Goal: Information Seeking & Learning: Understand process/instructions

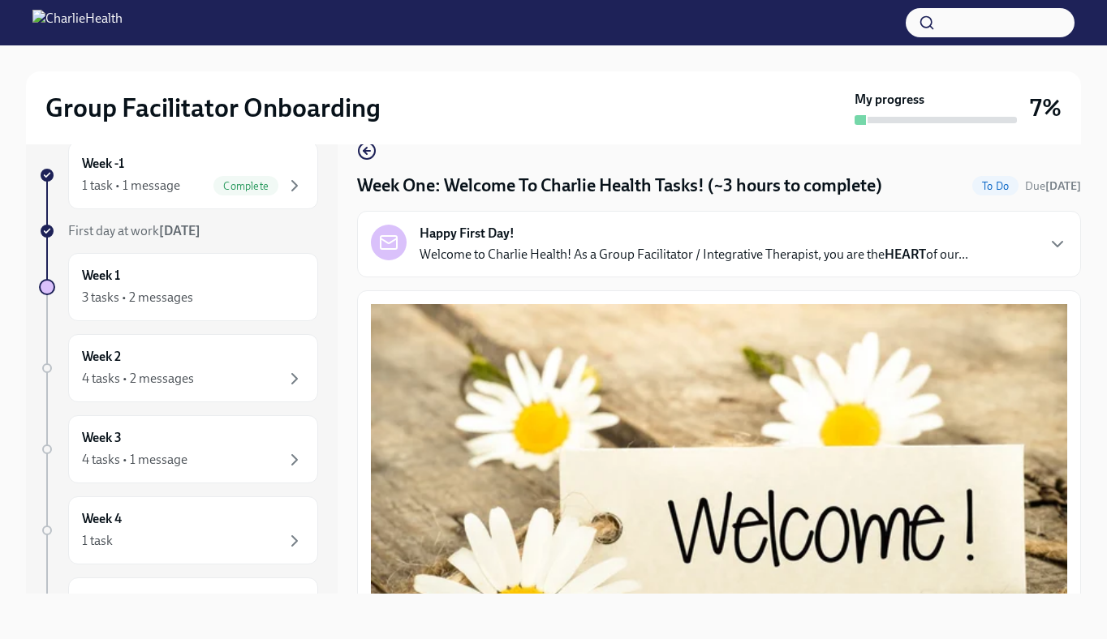
scroll to position [2220, 0]
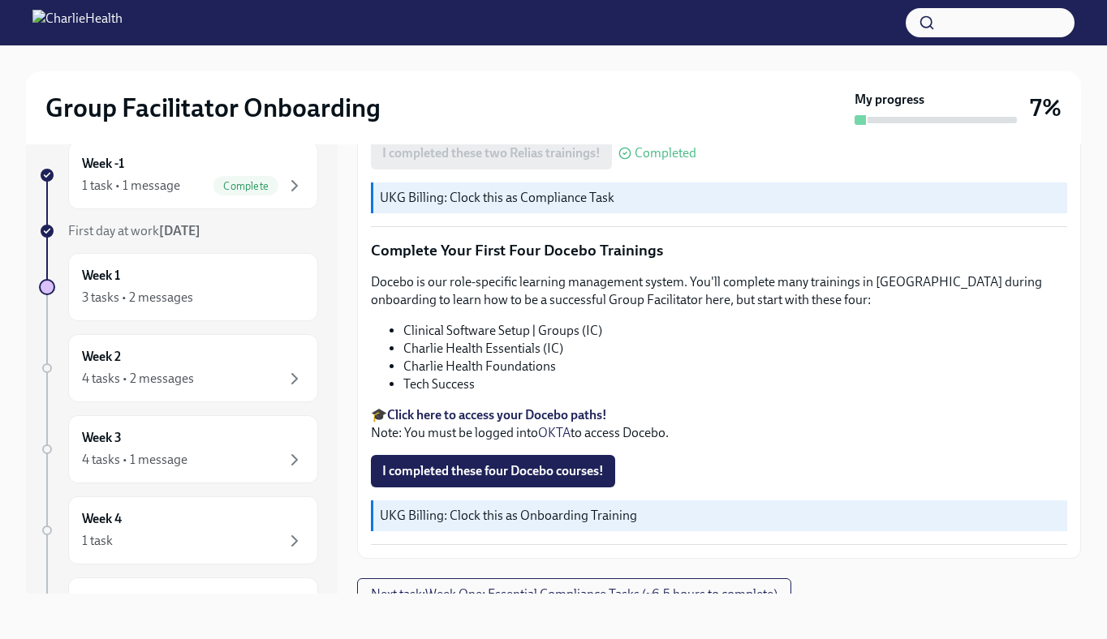
click at [531, 407] on strong "Click here to access your Docebo paths!" at bounding box center [497, 414] width 220 height 15
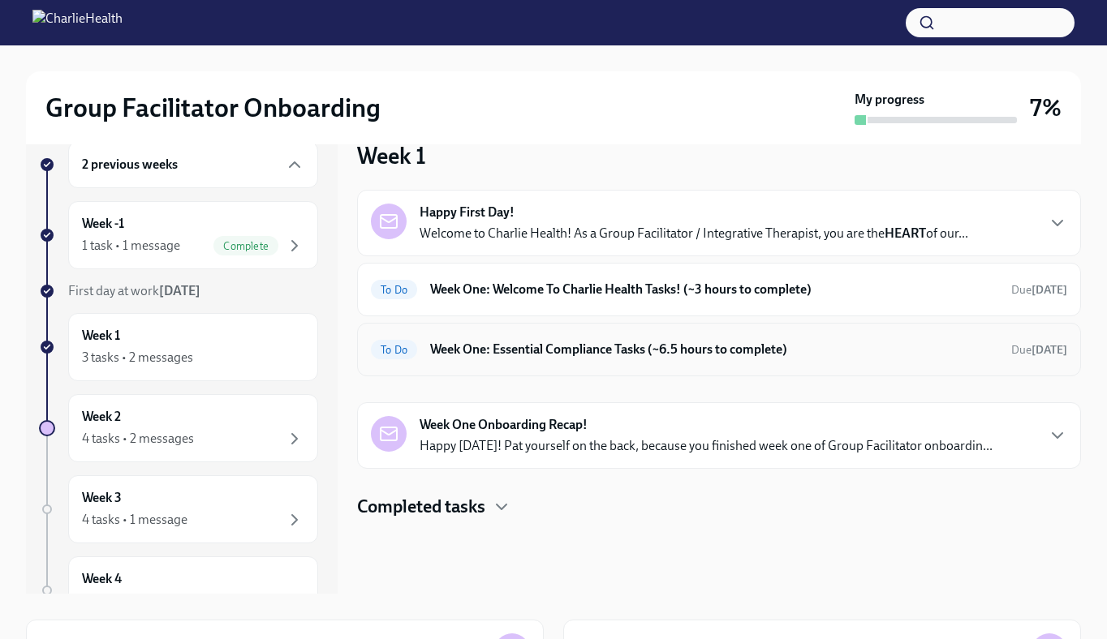
click at [496, 356] on h6 "Week One: Essential Compliance Tasks (~6.5 hours to complete)" at bounding box center [714, 350] width 568 height 18
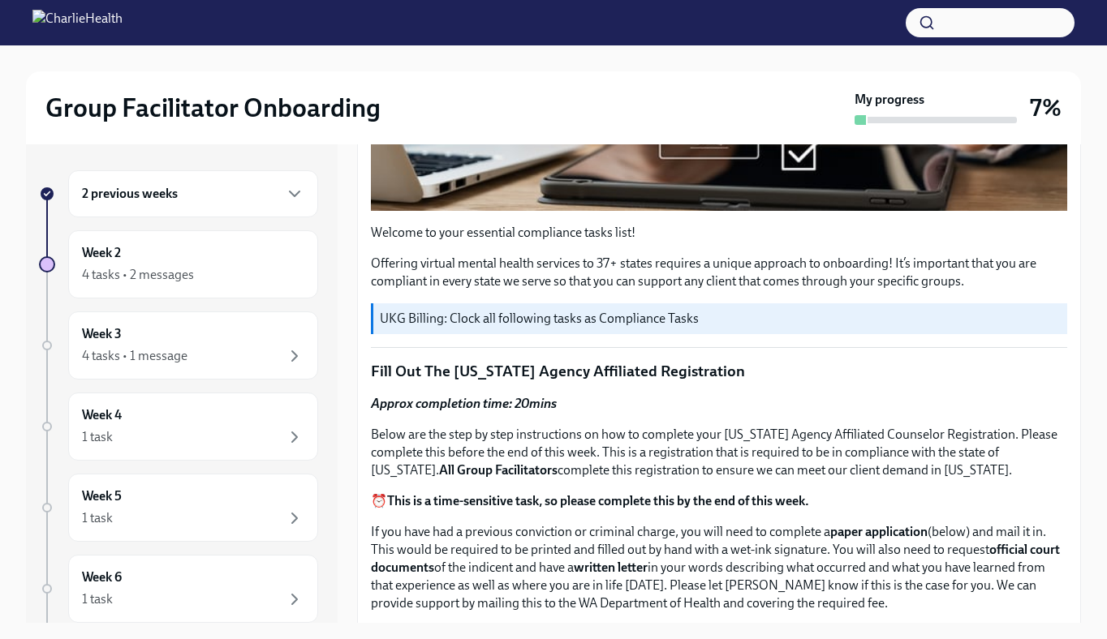
click at [179, 199] on div "2 previous weeks" at bounding box center [193, 193] width 222 height 19
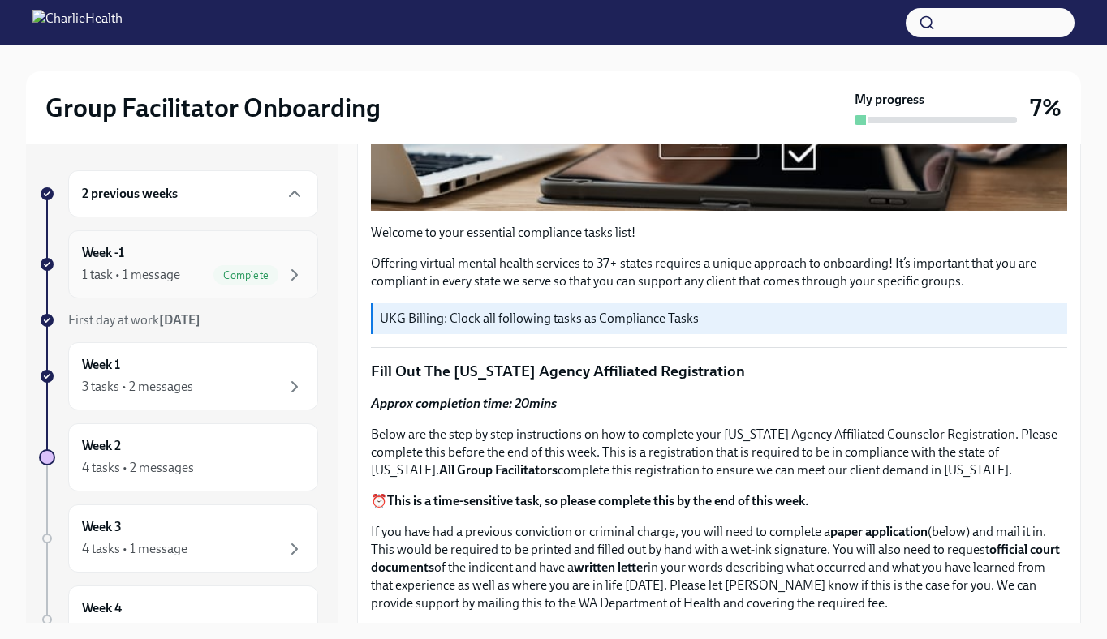
click at [174, 266] on div "1 task • 1 message" at bounding box center [131, 275] width 98 height 18
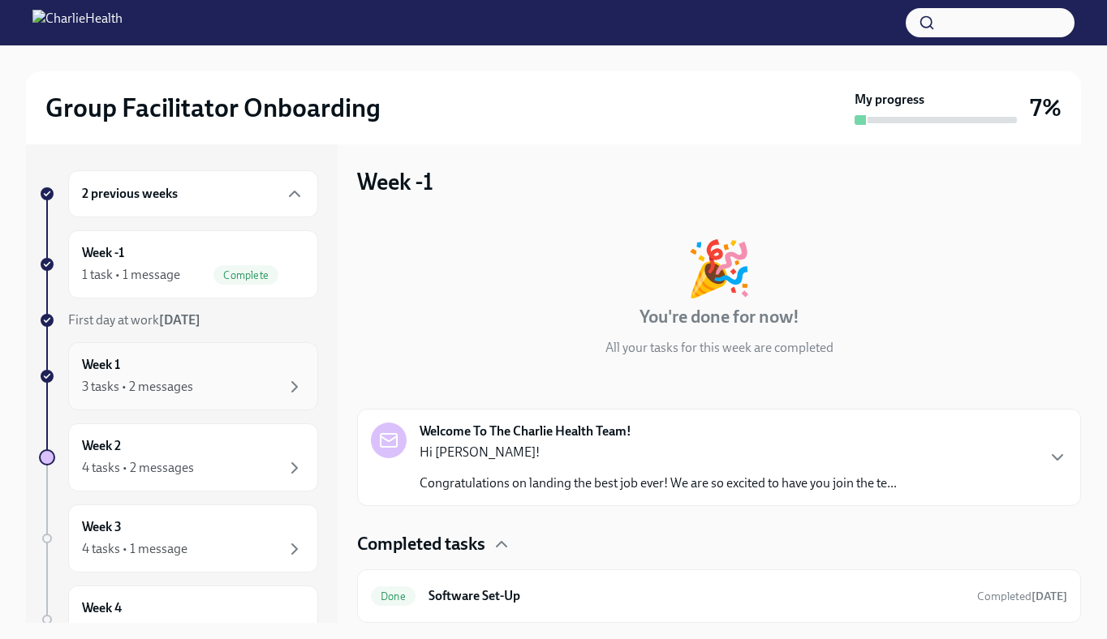
click at [168, 368] on div "Week 1 3 tasks • 2 messages" at bounding box center [193, 376] width 222 height 41
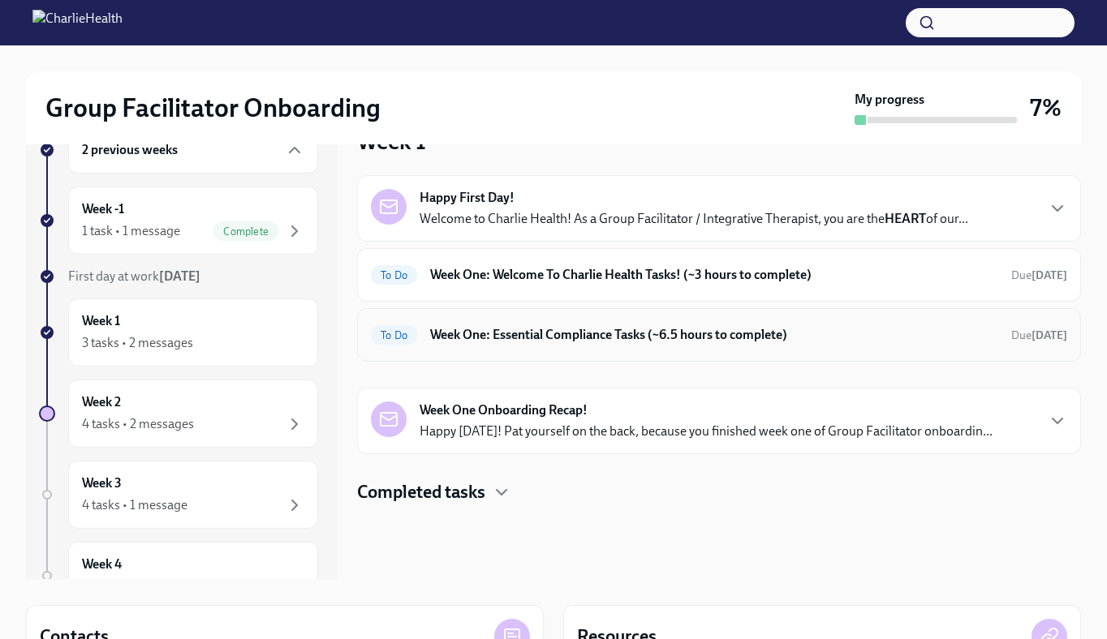
click at [557, 334] on h6 "Week One: Essential Compliance Tasks (~6.5 hours to complete)" at bounding box center [714, 335] width 568 height 18
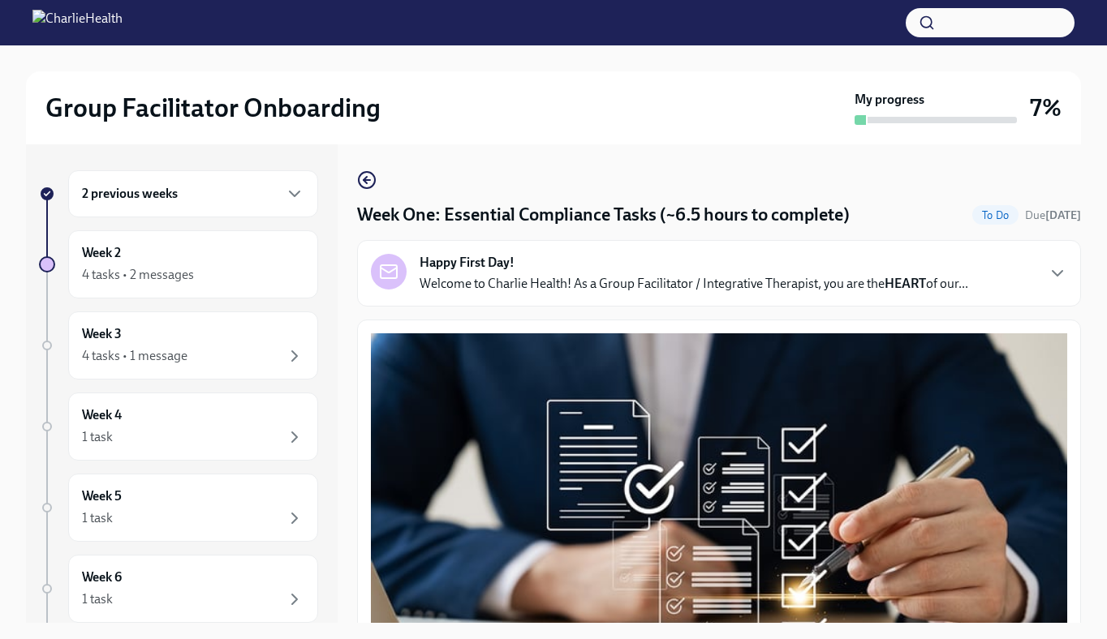
click at [531, 291] on p "Welcome to Charlie Health! As a Group Facilitator / Integrative Therapist, you …" at bounding box center [693, 284] width 548 height 18
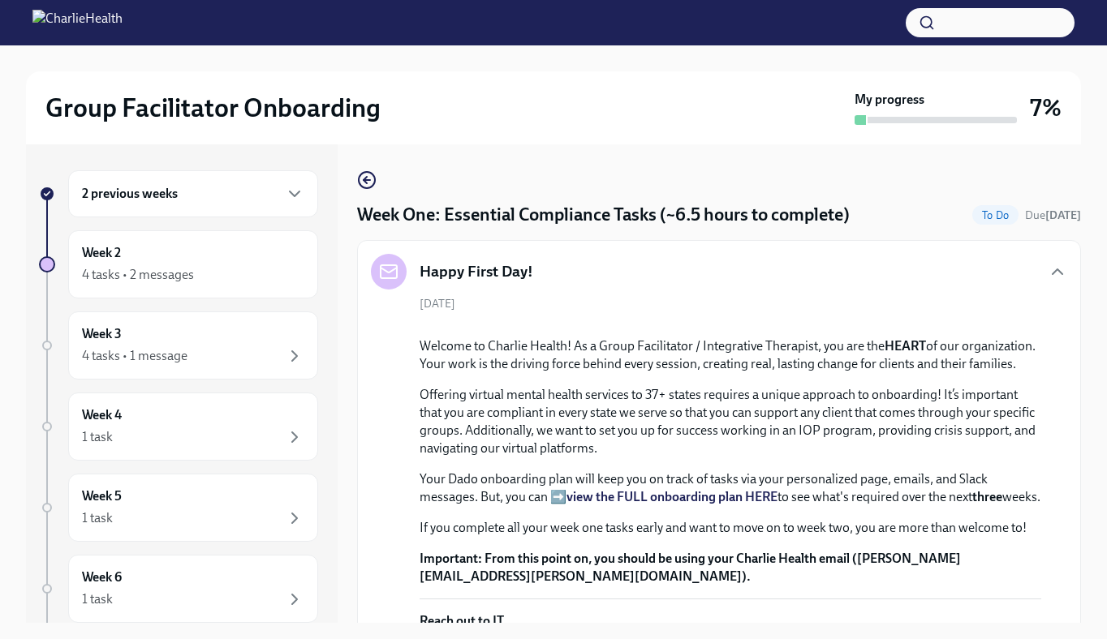
click at [154, 204] on div "2 previous weeks" at bounding box center [193, 193] width 250 height 47
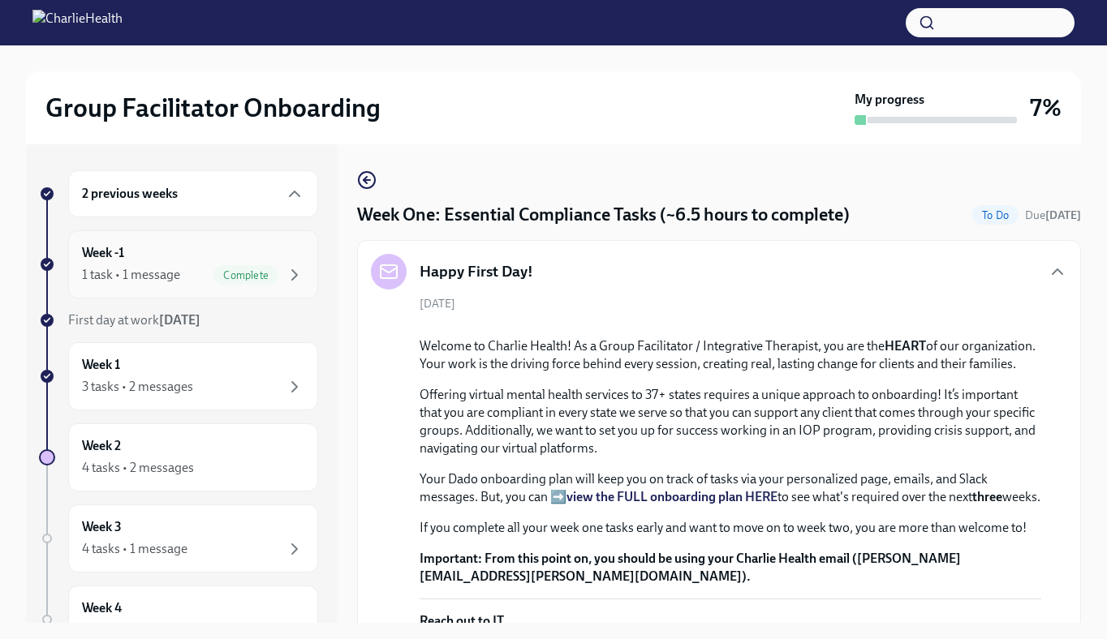
click at [165, 252] on div "Week -1 1 task • 1 message Complete" at bounding box center [193, 264] width 222 height 41
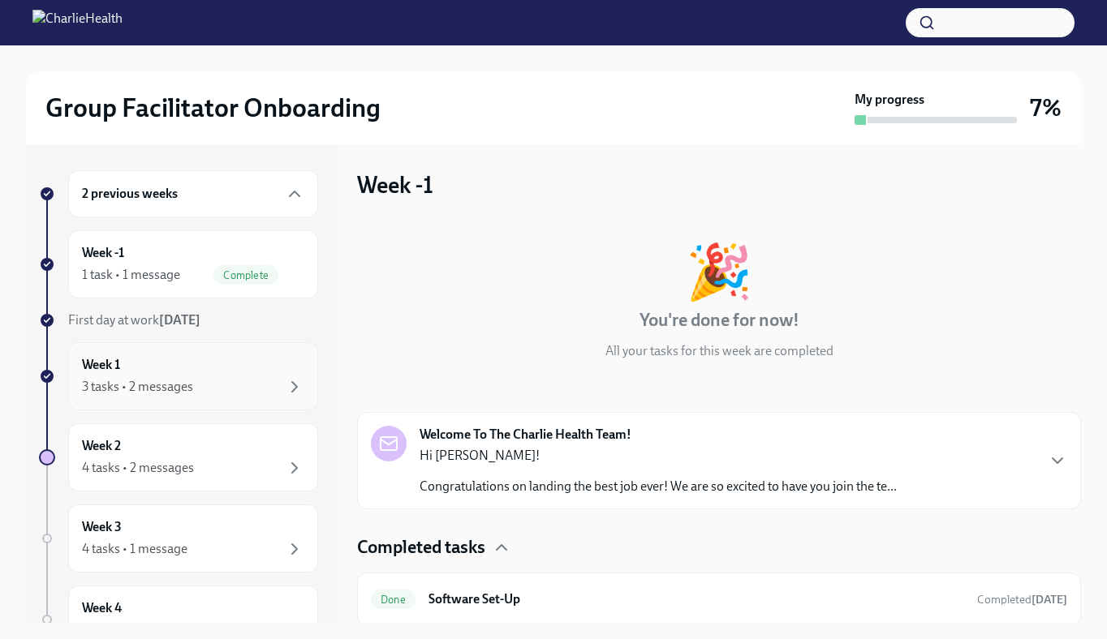
click at [228, 381] on div "3 tasks • 2 messages" at bounding box center [193, 386] width 222 height 19
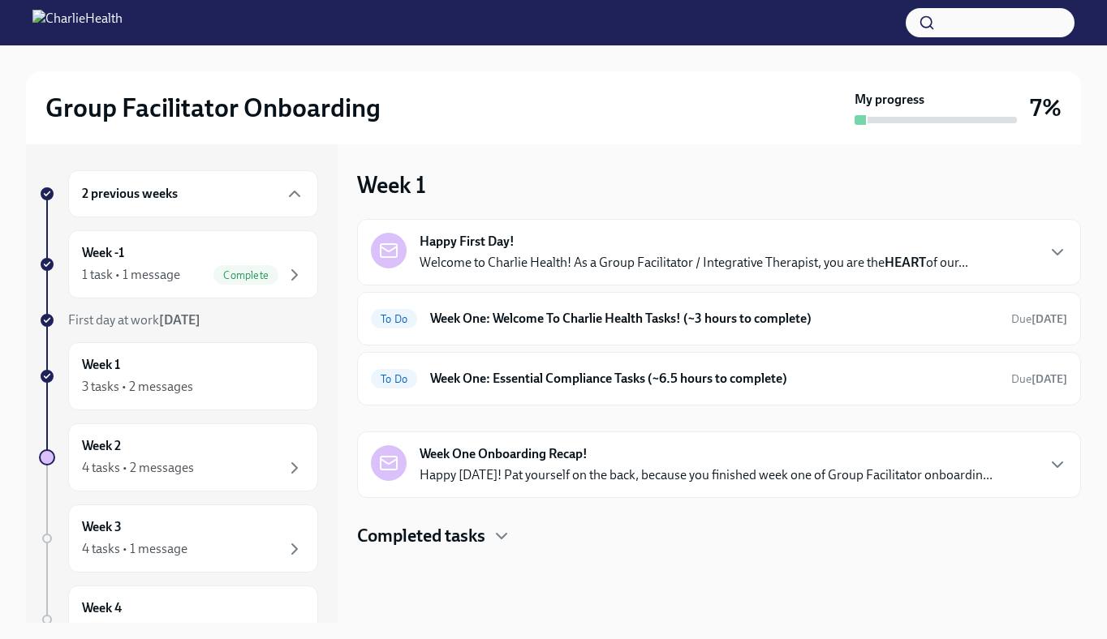
click at [484, 259] on p "Welcome to Charlie Health! As a Group Facilitator / Integrative Therapist, you …" at bounding box center [693, 263] width 548 height 18
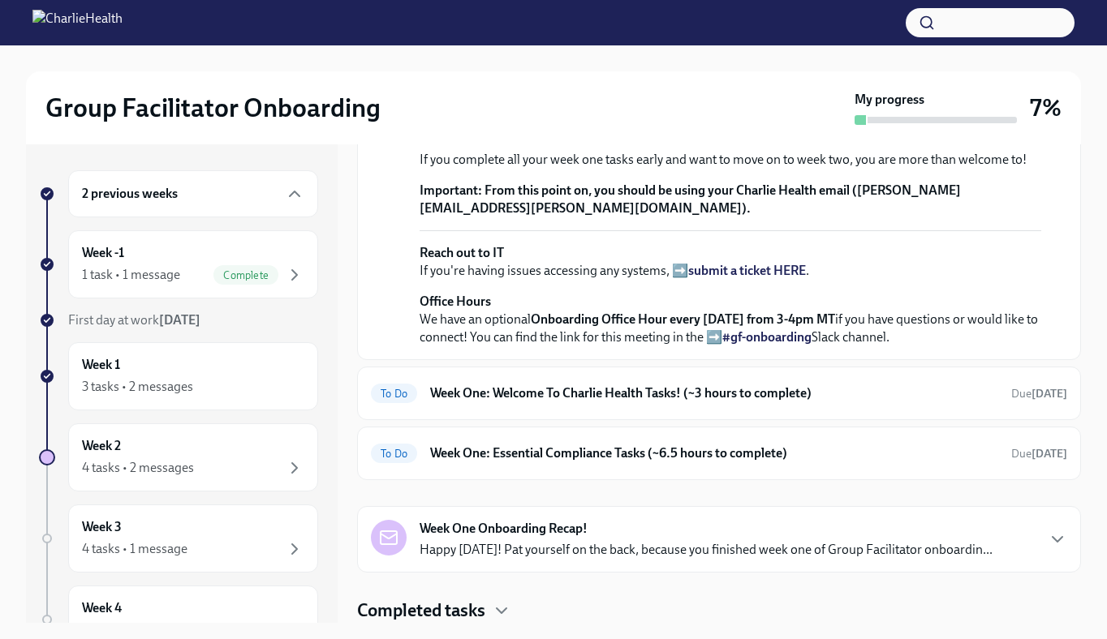
scroll to position [627, 0]
click at [503, 385] on h6 "Week One: Welcome To Charlie Health Tasks! (~3 hours to complete)" at bounding box center [714, 394] width 568 height 18
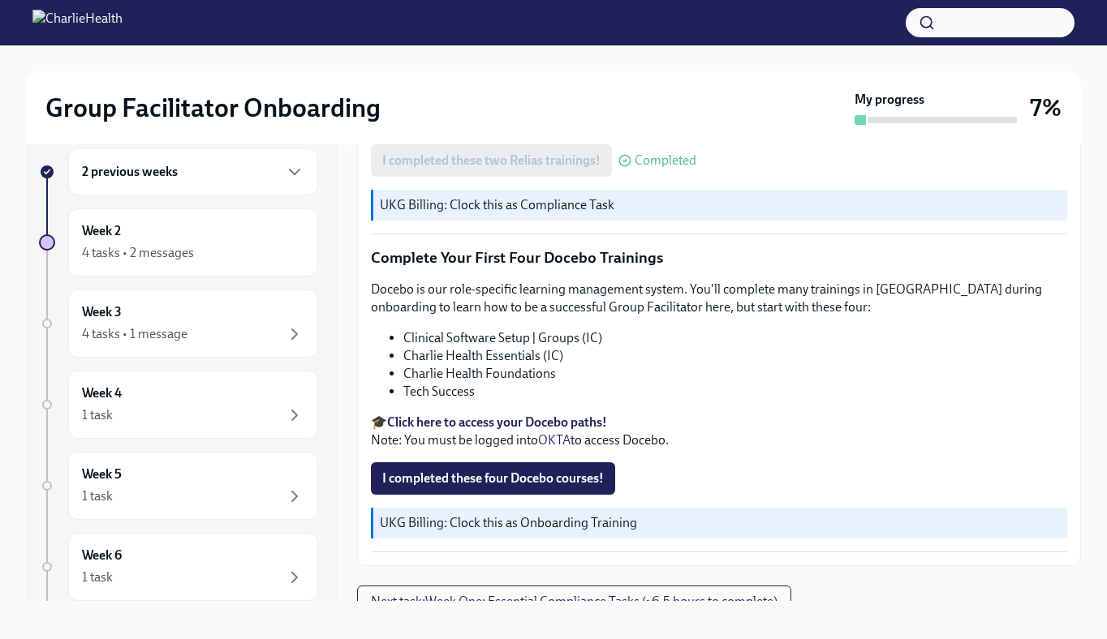
scroll to position [29, 0]
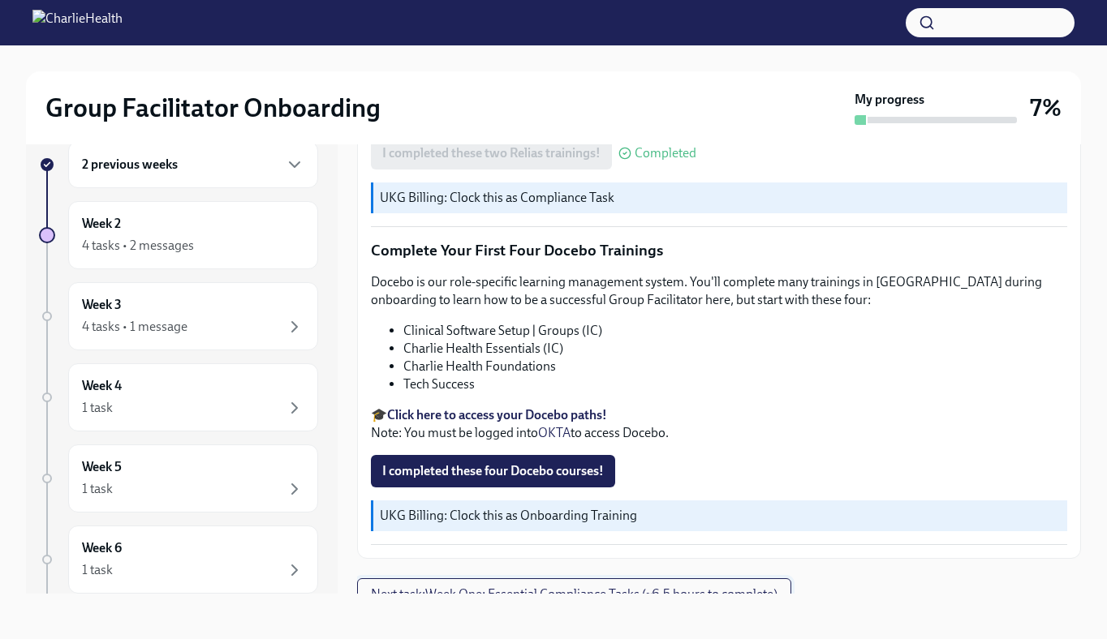
click at [445, 587] on span "Next task : Week One: Essential Compliance Tasks (~6.5 hours to complete)" at bounding box center [574, 595] width 406 height 16
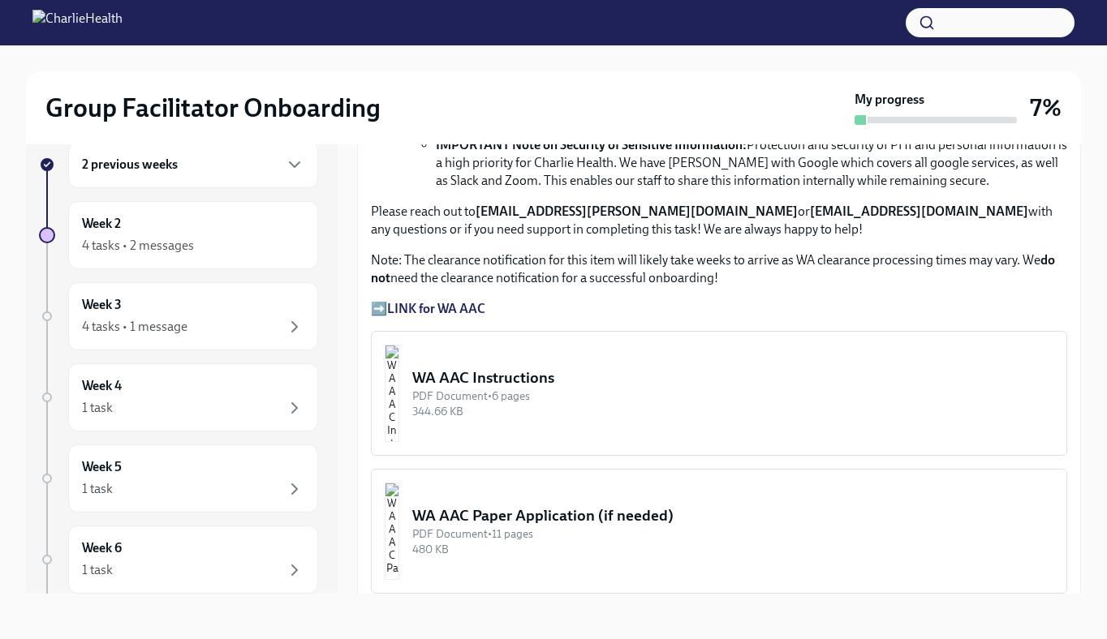
scroll to position [1153, 0]
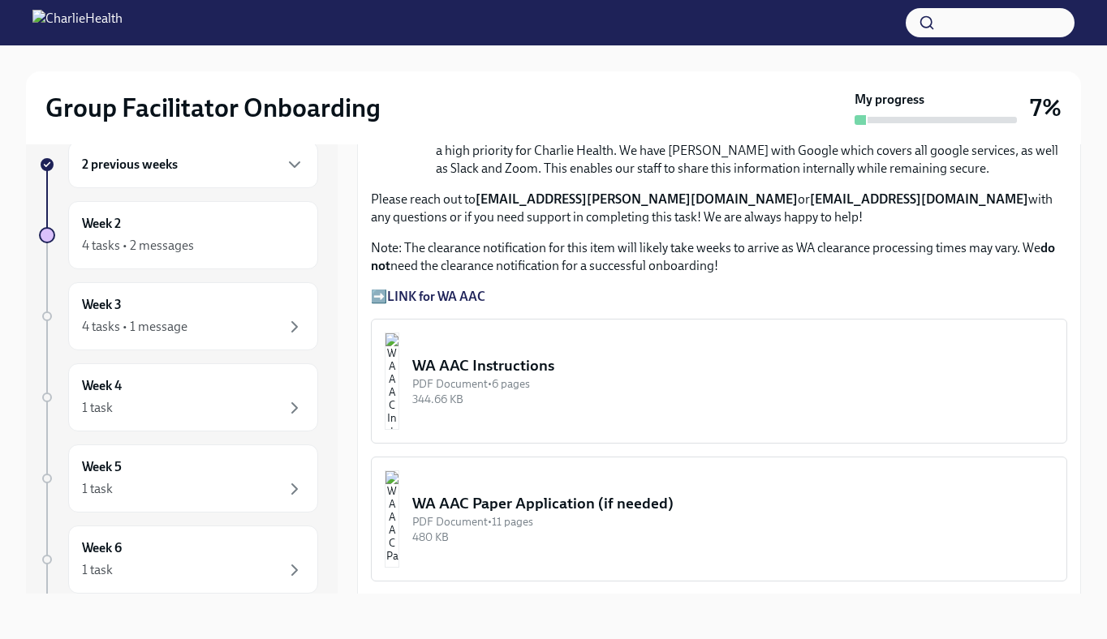
click at [433, 298] on strong "LINK for WA AAC" at bounding box center [436, 296] width 98 height 15
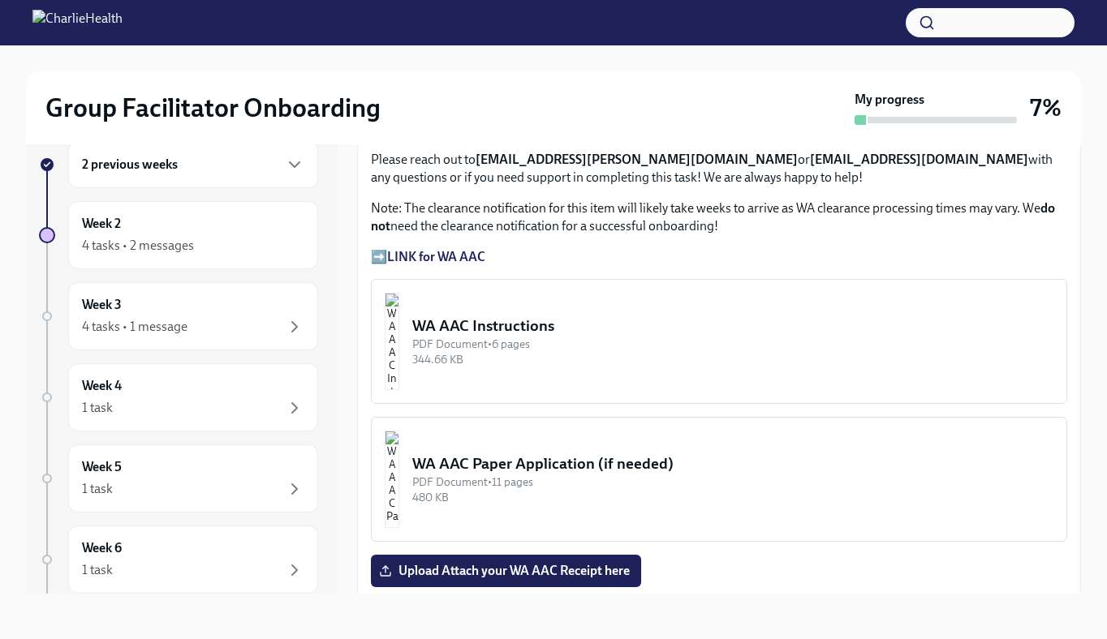
scroll to position [1210, 0]
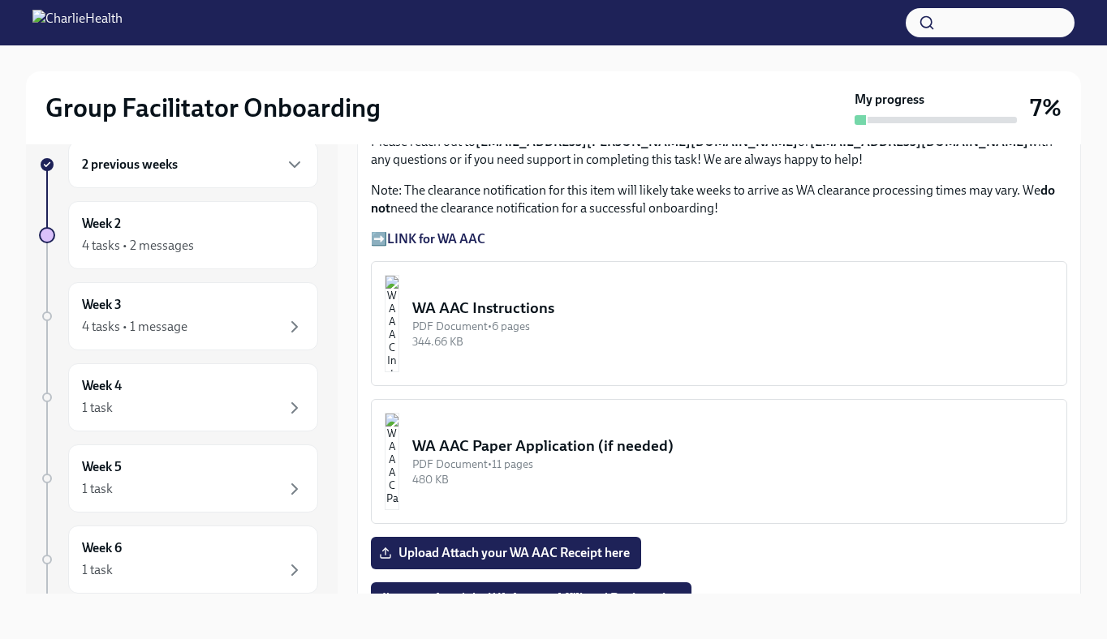
click at [399, 334] on img "button" at bounding box center [392, 323] width 15 height 97
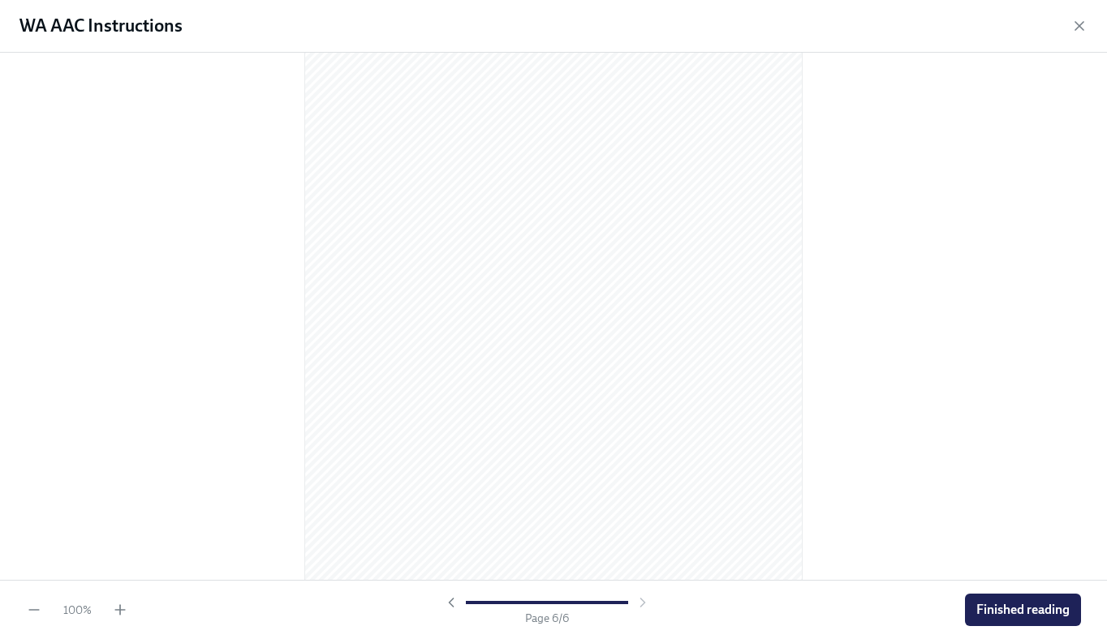
scroll to position [3428, 0]
click at [1003, 616] on span "Finished reading" at bounding box center [1022, 610] width 93 height 16
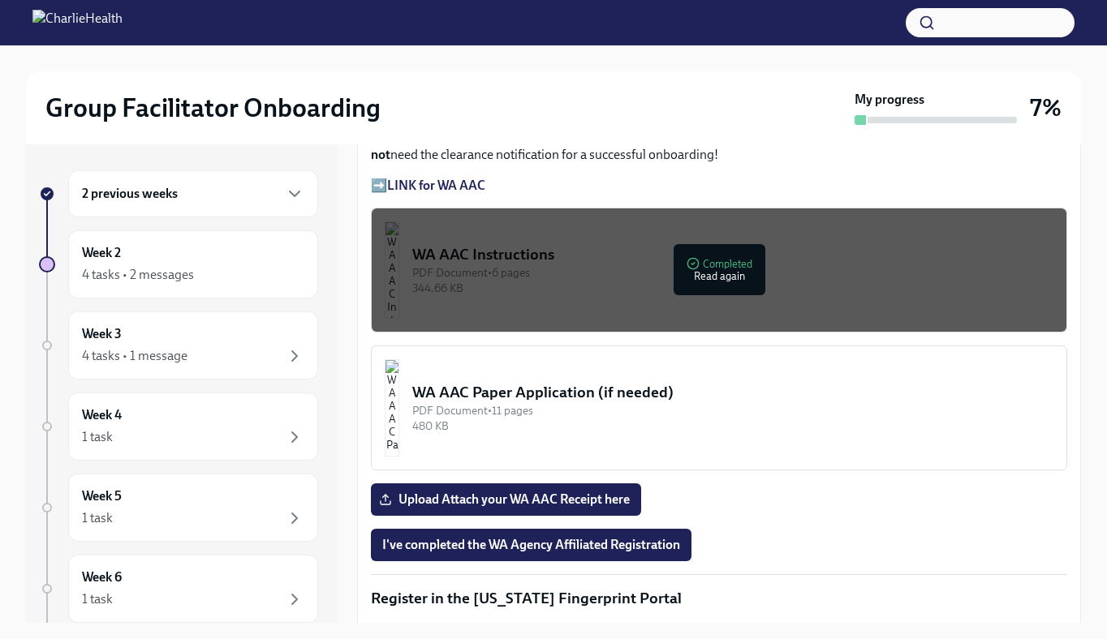
scroll to position [1296, 0]
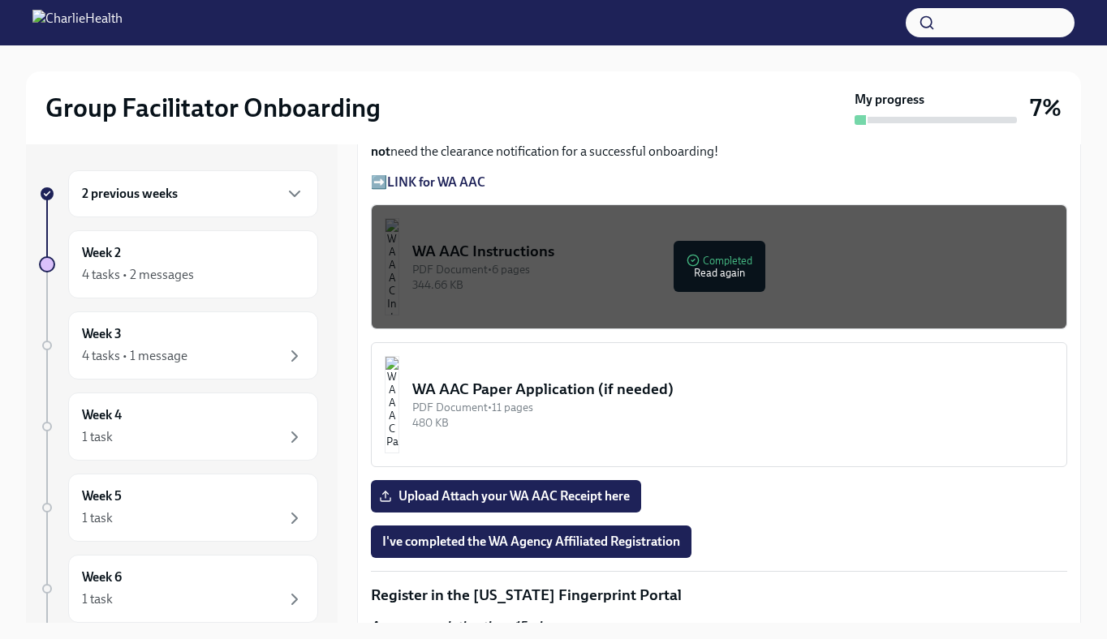
click at [555, 417] on div "480 KB" at bounding box center [732, 422] width 641 height 15
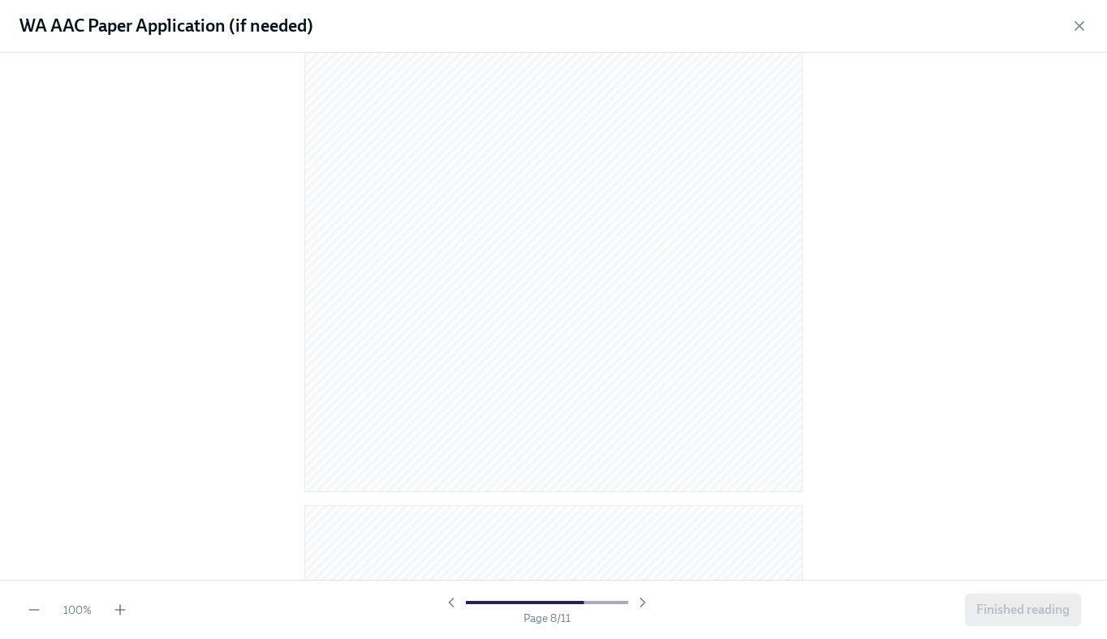
scroll to position [4159, 0]
click at [1062, 30] on div "WA AAC Paper Application (if needed)" at bounding box center [553, 26] width 1107 height 53
click at [1079, 27] on icon "button" at bounding box center [1079, 26] width 8 height 8
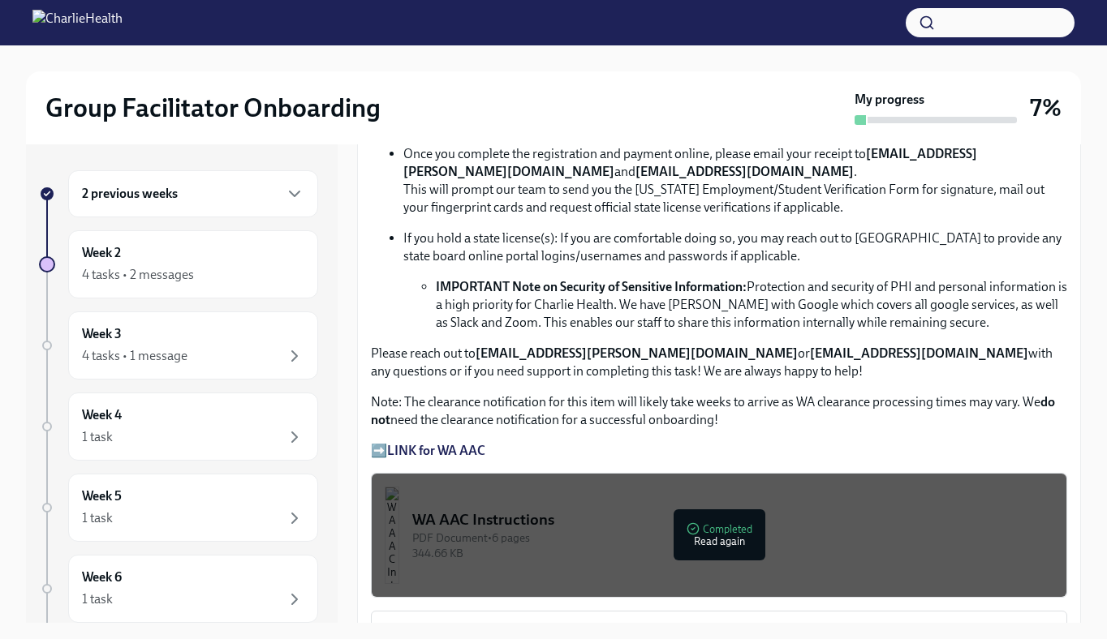
scroll to position [1006, 0]
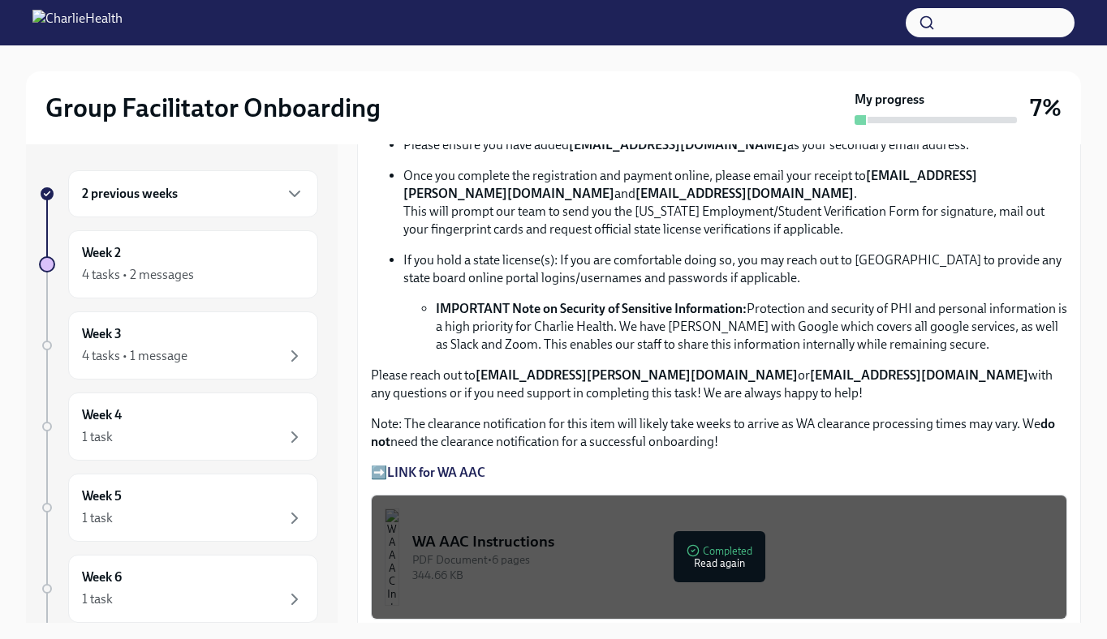
click at [436, 471] on strong "LINK for WA AAC" at bounding box center [436, 472] width 98 height 15
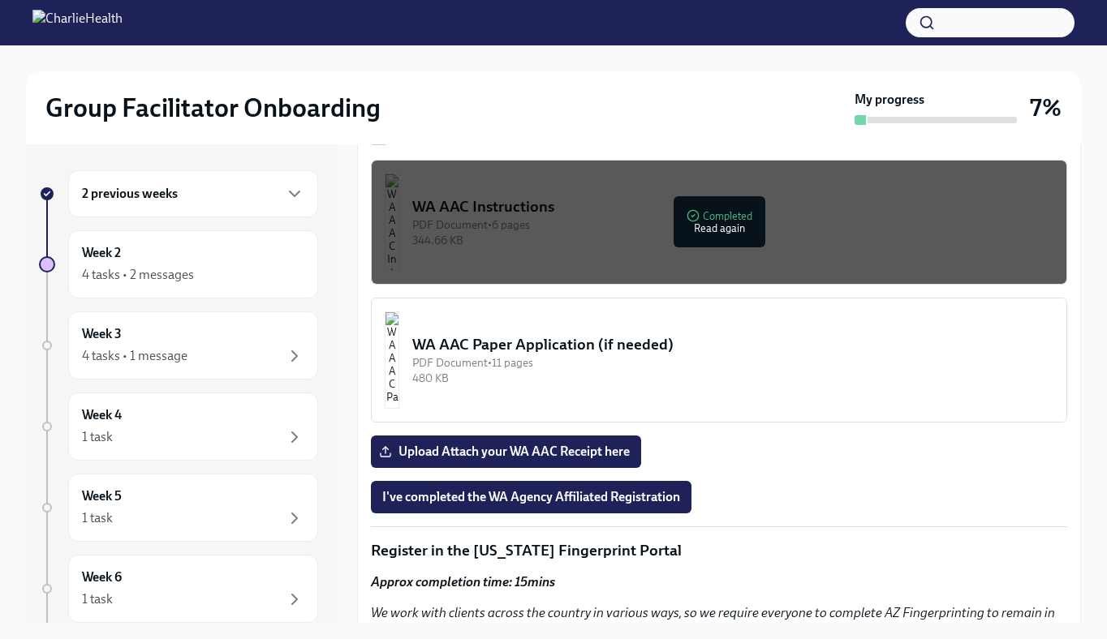
scroll to position [1358, 0]
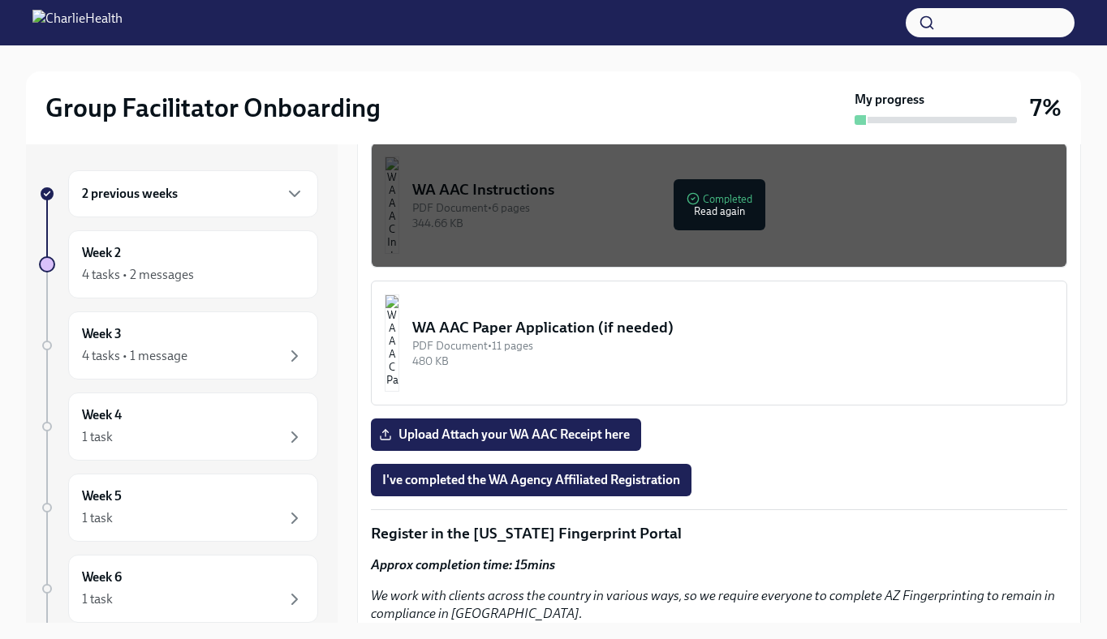
click at [625, 200] on div "WA AAC Instructions" at bounding box center [732, 189] width 641 height 21
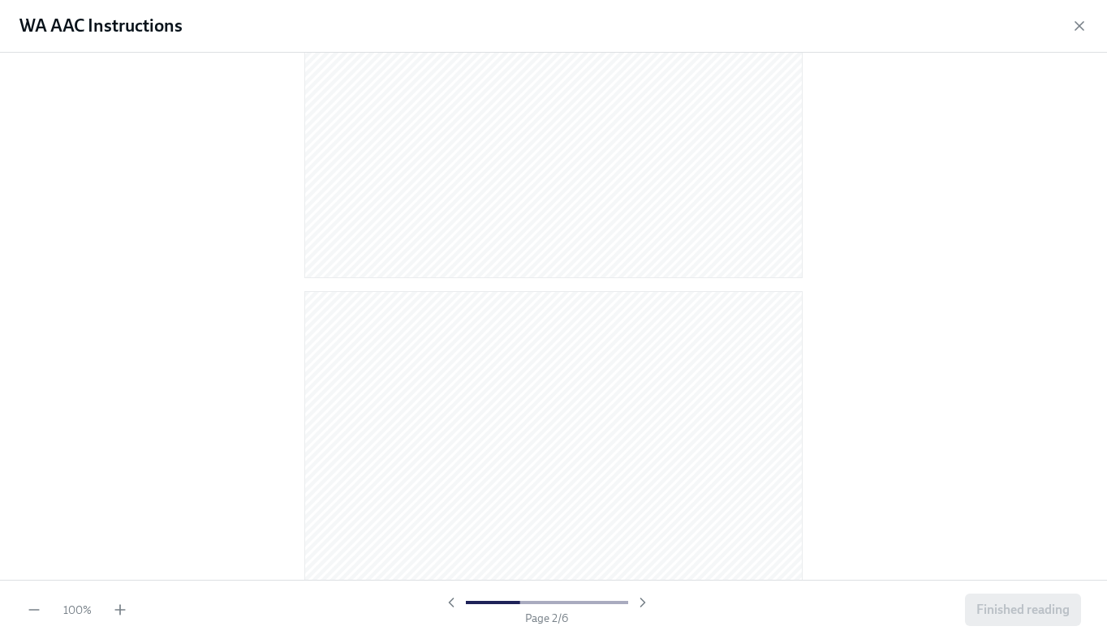
scroll to position [0, 0]
click at [1079, 21] on icon "button" at bounding box center [1079, 26] width 16 height 16
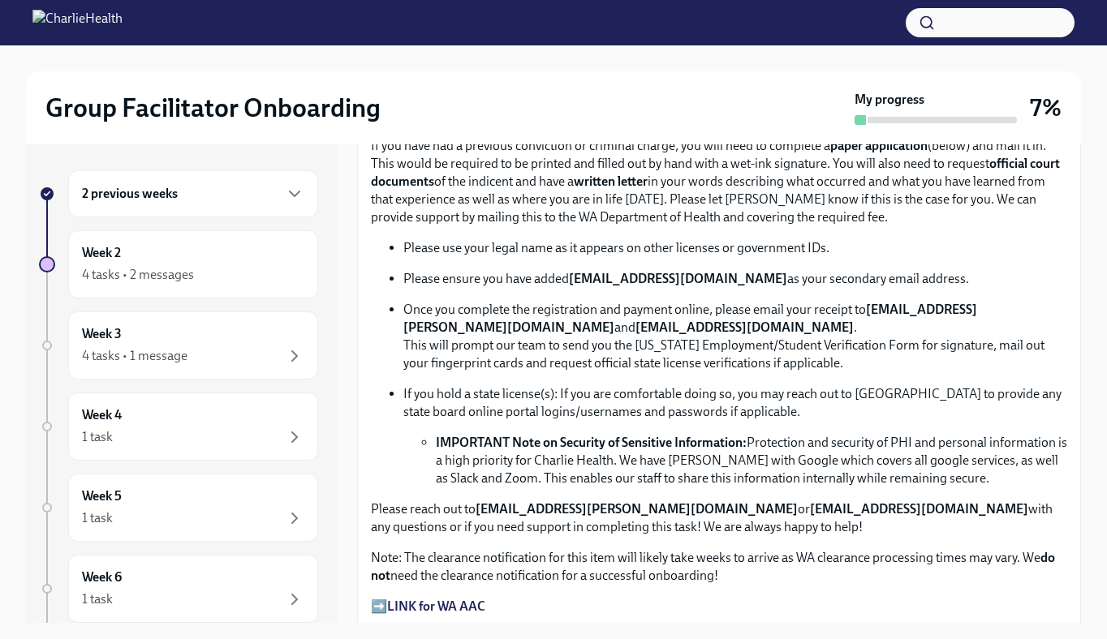
click at [224, 217] on div "2 previous weeks" at bounding box center [193, 193] width 250 height 47
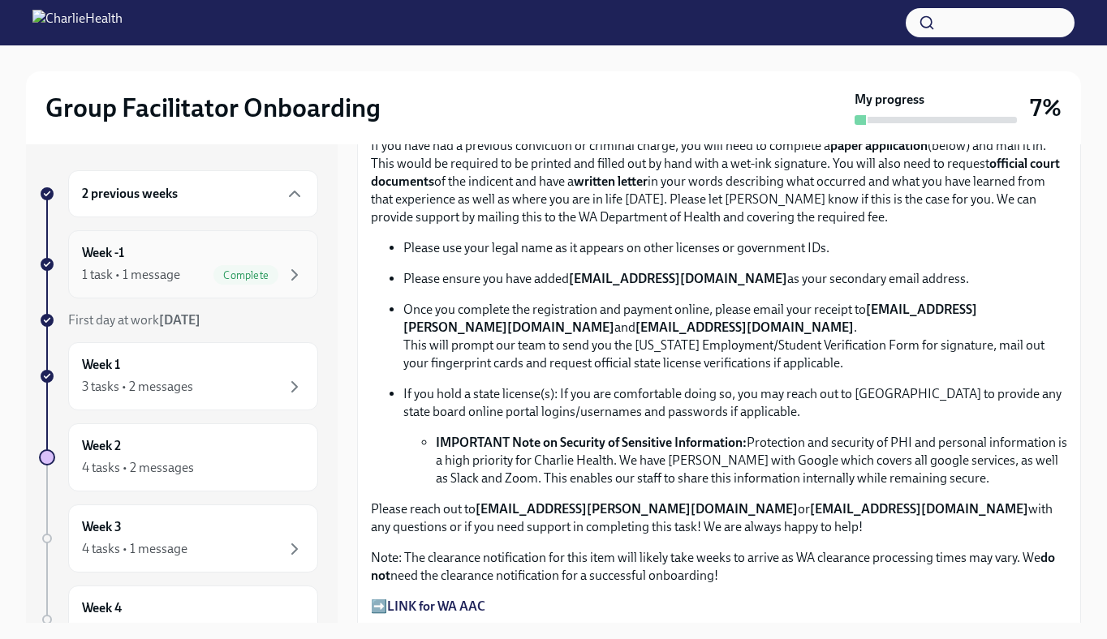
click at [192, 264] on div "Week -1 1 task • 1 message Complete" at bounding box center [193, 264] width 222 height 41
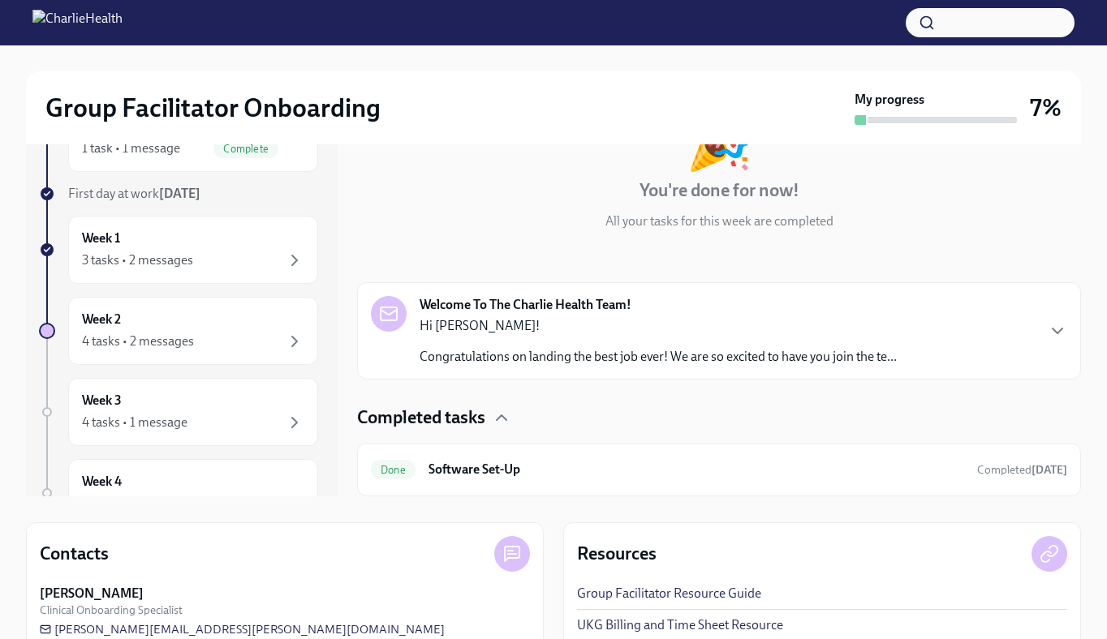
scroll to position [238, 0]
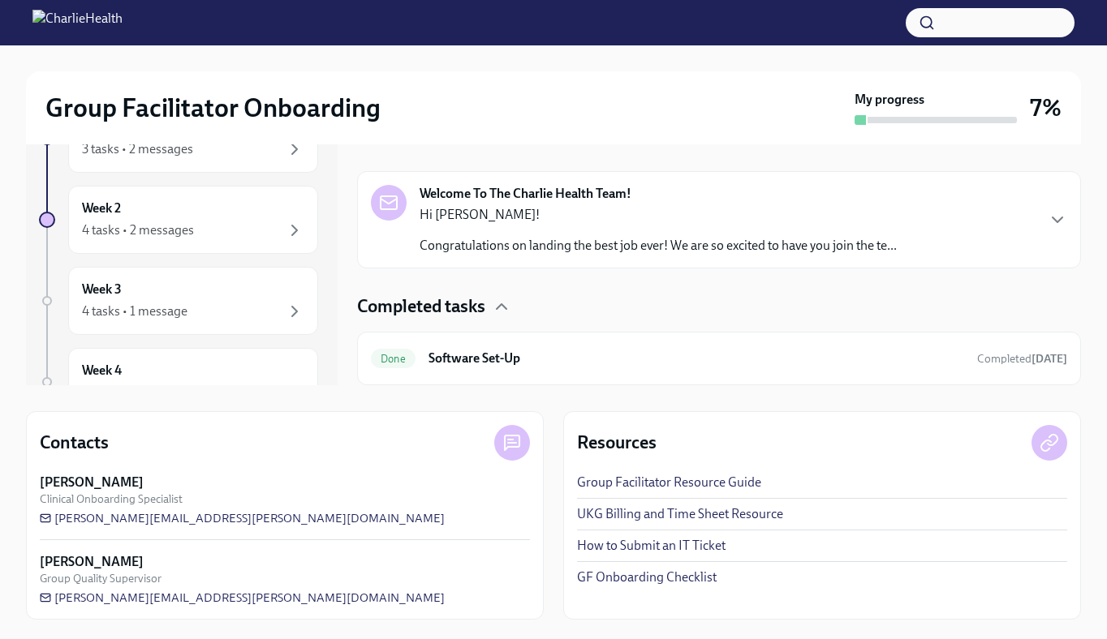
click at [516, 449] on icon at bounding box center [511, 442] width 19 height 19
click at [505, 438] on icon at bounding box center [512, 443] width 15 height 15
drag, startPoint x: 264, startPoint y: 525, endPoint x: 48, endPoint y: 517, distance: 215.9
click at [48, 517] on div "[PERSON_NAME] Clinical Onboarding Specialist [PERSON_NAME][EMAIL_ADDRESS][PERSO…" at bounding box center [285, 500] width 490 height 53
click at [241, 520] on div "[PERSON_NAME] Clinical Onboarding Specialist [PERSON_NAME][EMAIL_ADDRESS][PERSO…" at bounding box center [285, 500] width 490 height 53
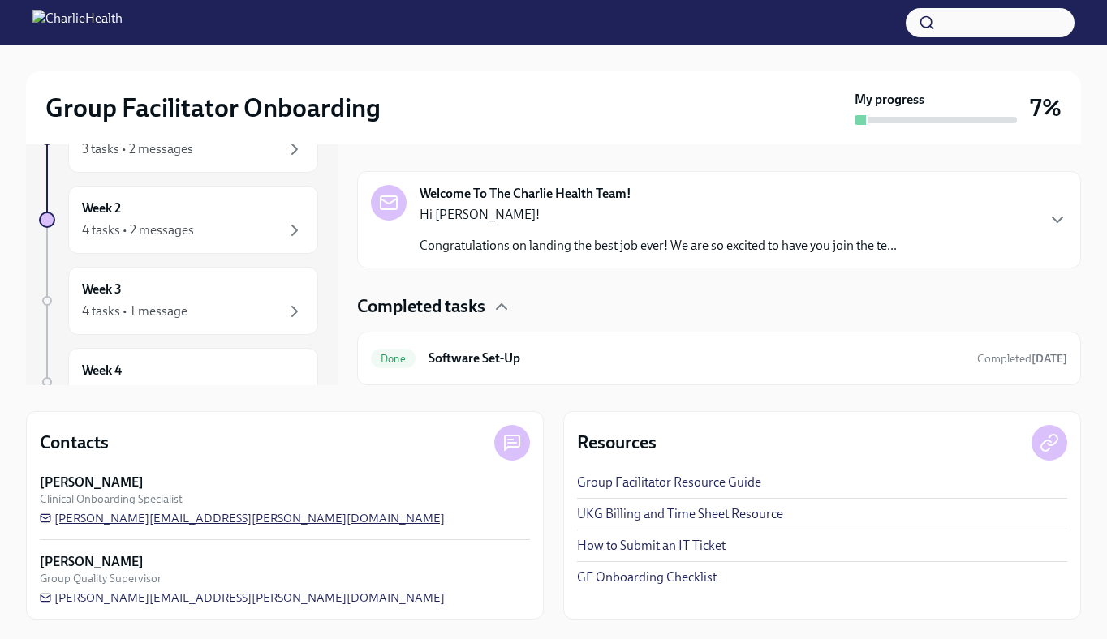
drag, startPoint x: 241, startPoint y: 520, endPoint x: 165, endPoint y: 516, distance: 76.4
click at [165, 516] on div "[PERSON_NAME] Clinical Onboarding Specialist [PERSON_NAME][EMAIL_ADDRESS][PERSO…" at bounding box center [285, 500] width 490 height 53
click at [229, 518] on div "[PERSON_NAME] Clinical Onboarding Specialist [PERSON_NAME][EMAIL_ADDRESS][PERSO…" at bounding box center [285, 500] width 490 height 53
click at [210, 518] on span "[PERSON_NAME][EMAIL_ADDRESS][PERSON_NAME][DOMAIN_NAME]" at bounding box center [242, 518] width 405 height 16
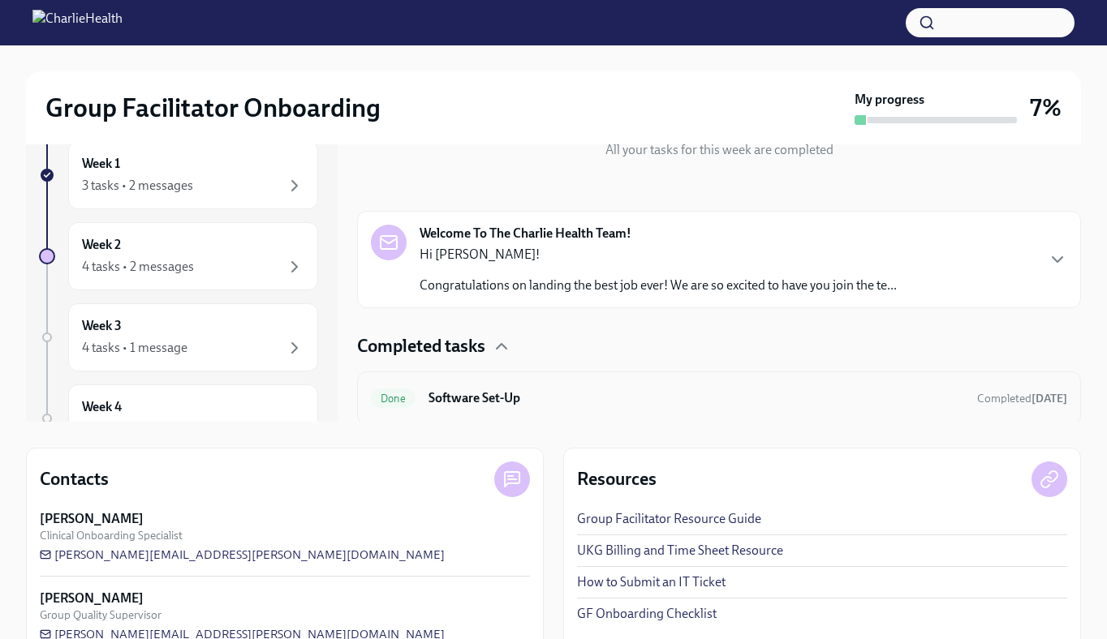
click at [612, 397] on h6 "Software Set-Up" at bounding box center [695, 398] width 535 height 18
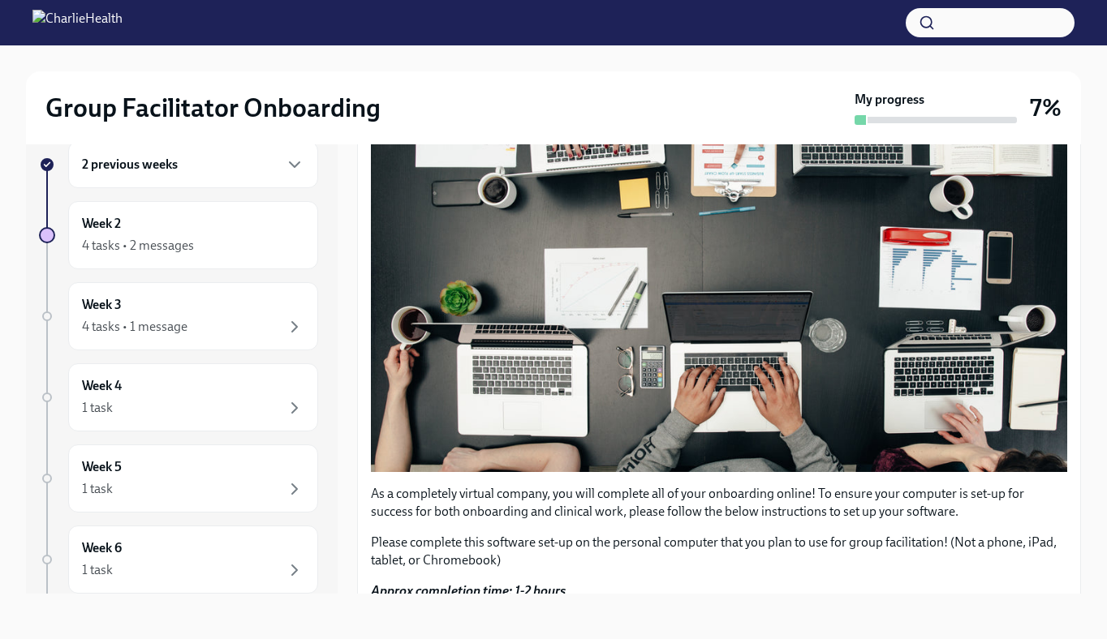
scroll to position [512, 0]
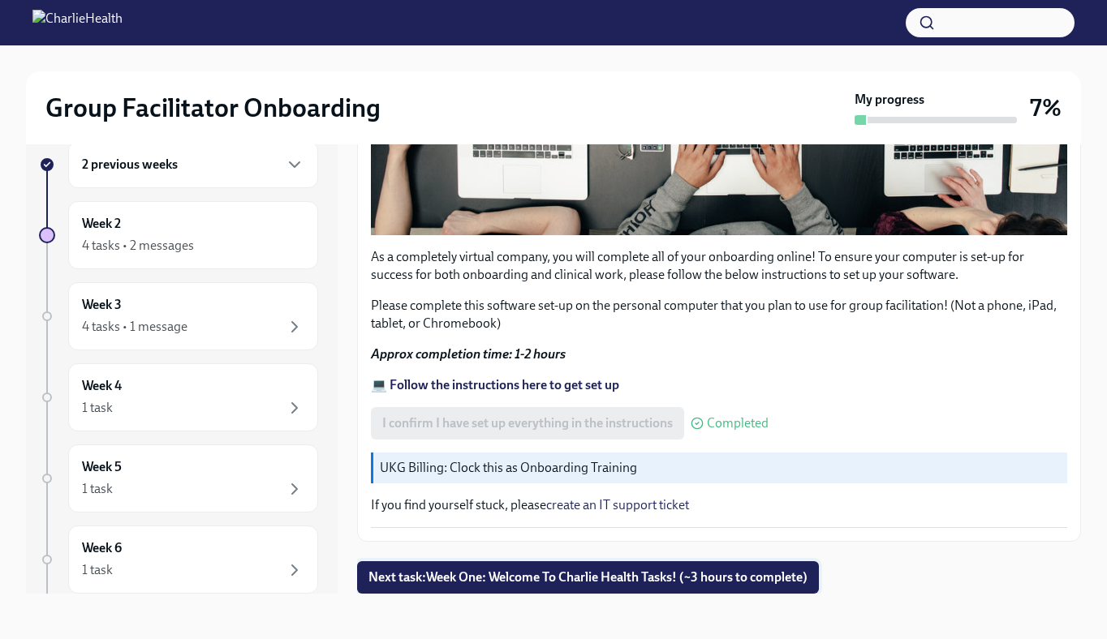
click at [601, 571] on span "Next task : Week One: Welcome To Charlie Health Tasks! (~3 hours to complete)" at bounding box center [587, 578] width 439 height 16
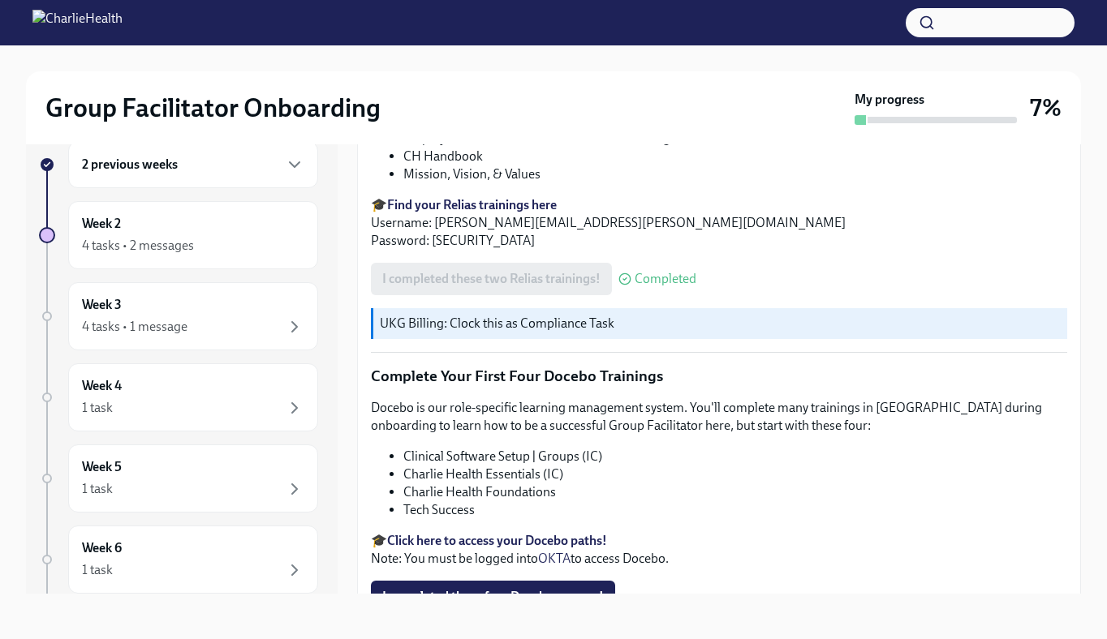
scroll to position [2181, 0]
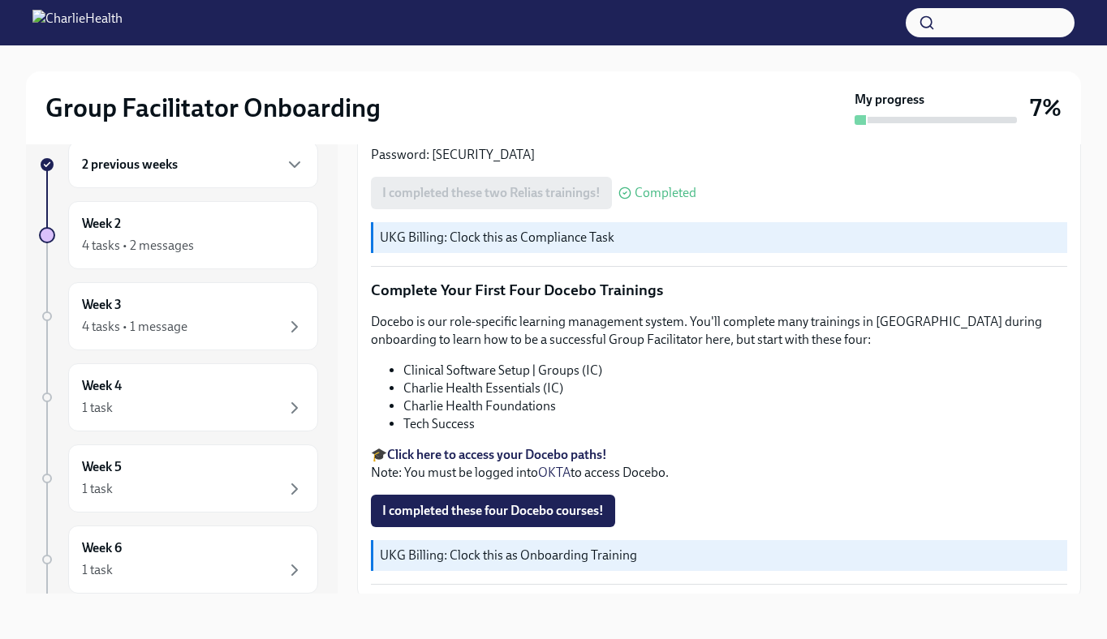
click at [487, 447] on strong "Click here to access your Docebo paths!" at bounding box center [497, 454] width 220 height 15
